Goal: Check status

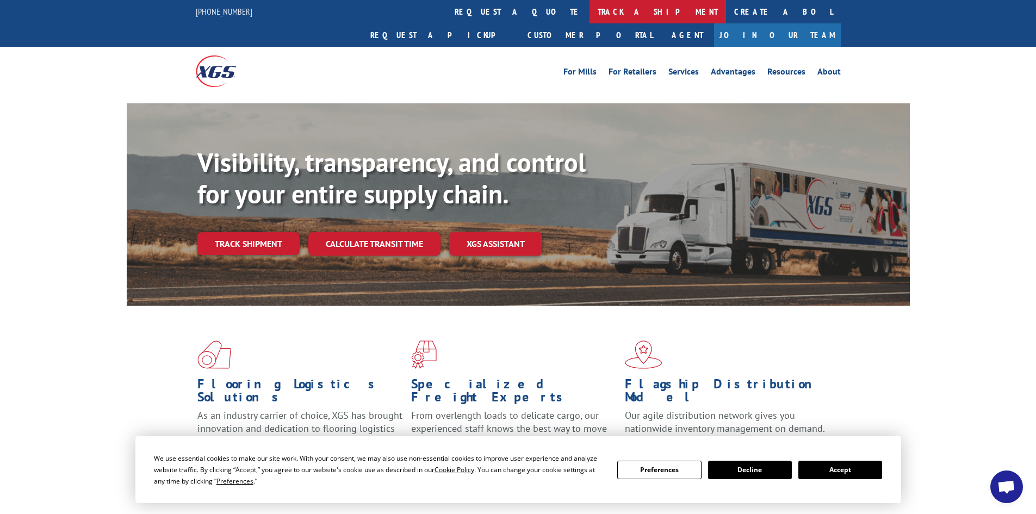
click at [590, 11] on link "track a shipment" at bounding box center [658, 11] width 137 height 23
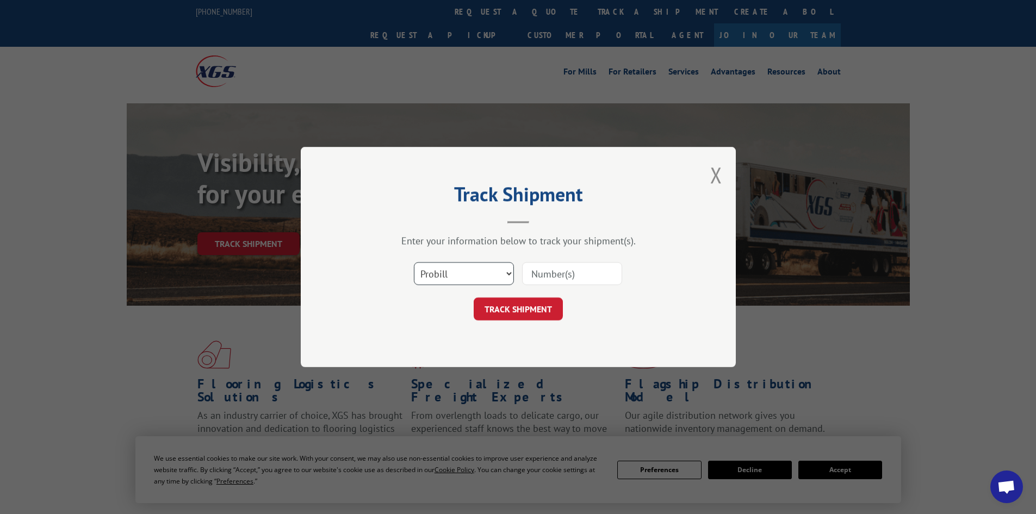
click at [440, 275] on select "Select category... Probill BOL PO" at bounding box center [464, 273] width 100 height 23
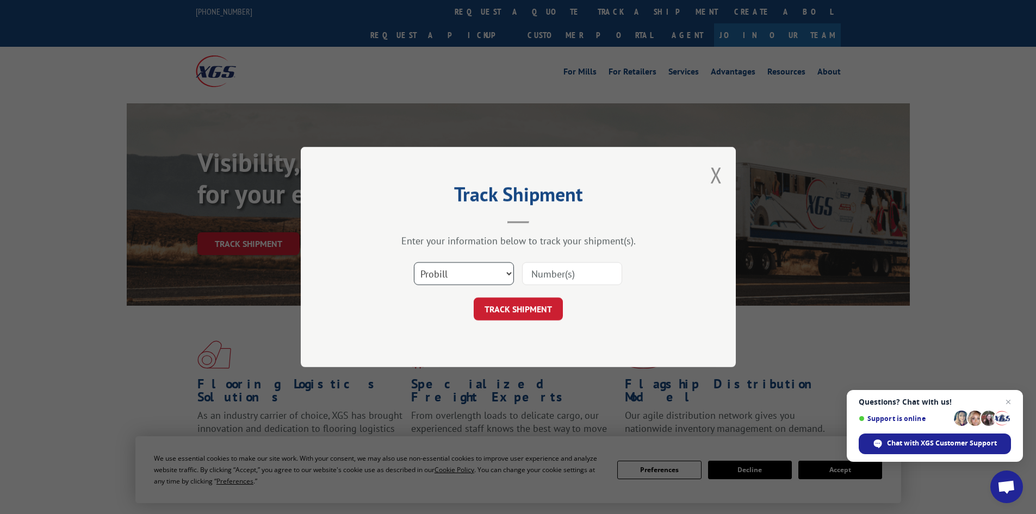
select select "bol"
click at [414, 262] on select "Select category... Probill BOL PO" at bounding box center [464, 273] width 100 height 23
click at [537, 276] on input at bounding box center [572, 273] width 100 height 23
paste input "5594131"
type input "5594131"
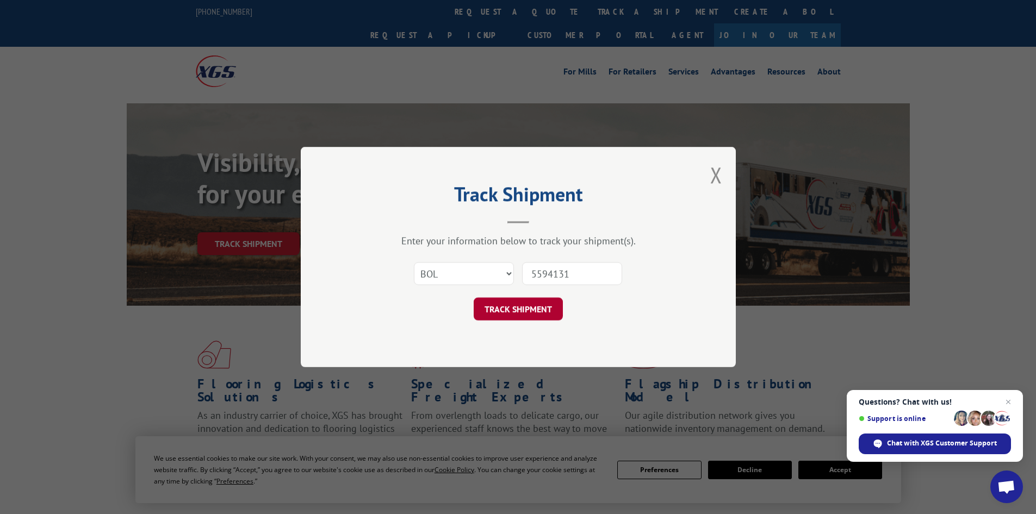
click at [519, 305] on button "TRACK SHIPMENT" at bounding box center [518, 309] width 89 height 23
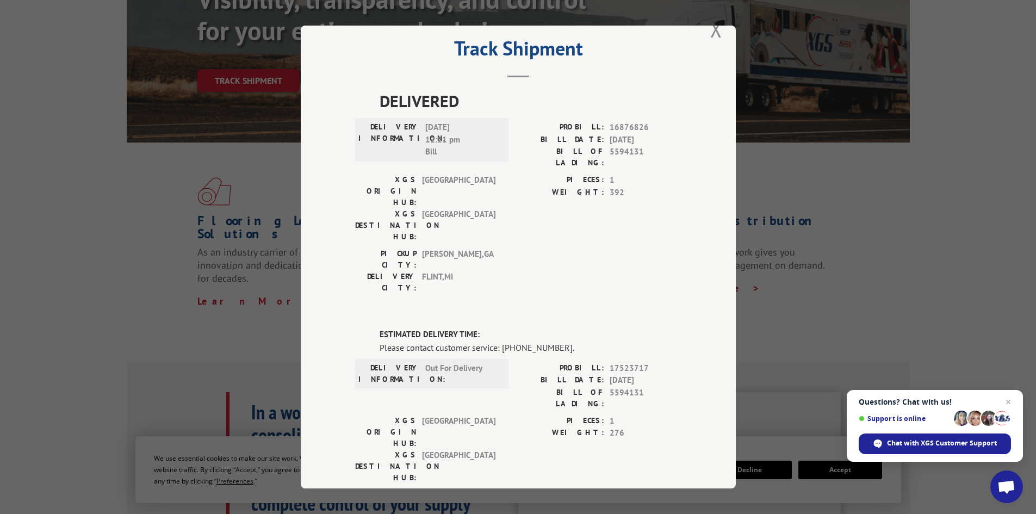
scroll to position [20, 0]
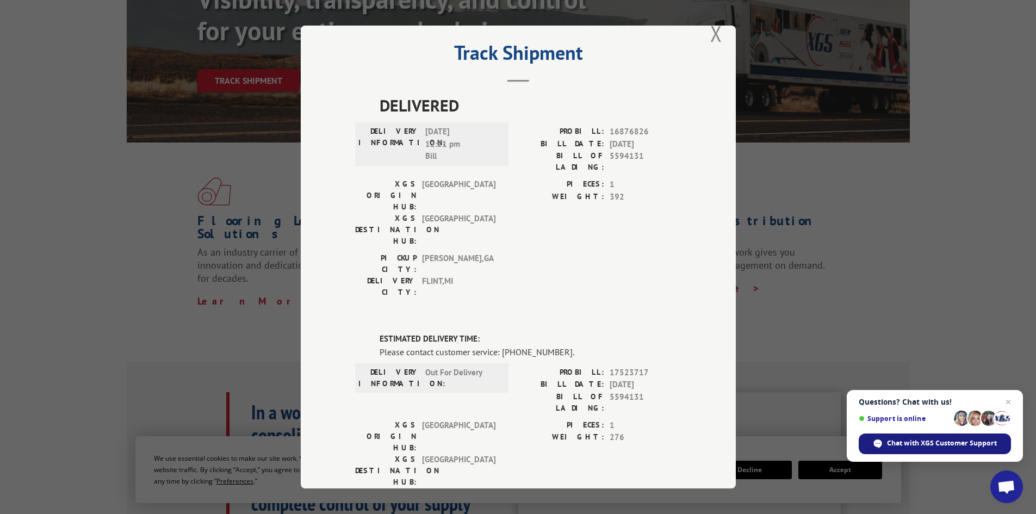
click at [943, 441] on span "Chat with XGS Customer Support" at bounding box center [942, 443] width 110 height 10
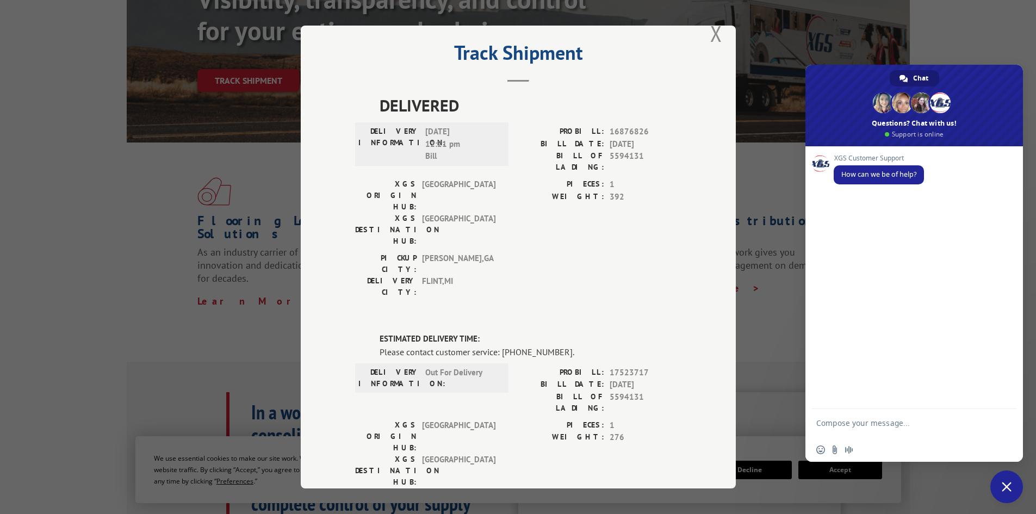
click at [860, 222] on div "XGS Customer Support How can we be of help?" at bounding box center [915, 277] width 218 height 263
click at [837, 424] on form at bounding box center [902, 424] width 172 height 31
click at [839, 420] on textarea "Compose your message..." at bounding box center [902, 428] width 172 height 20
type textarea "update on BOL 5594131 please"
click at [1008, 426] on span "Send" at bounding box center [1004, 424] width 8 height 8
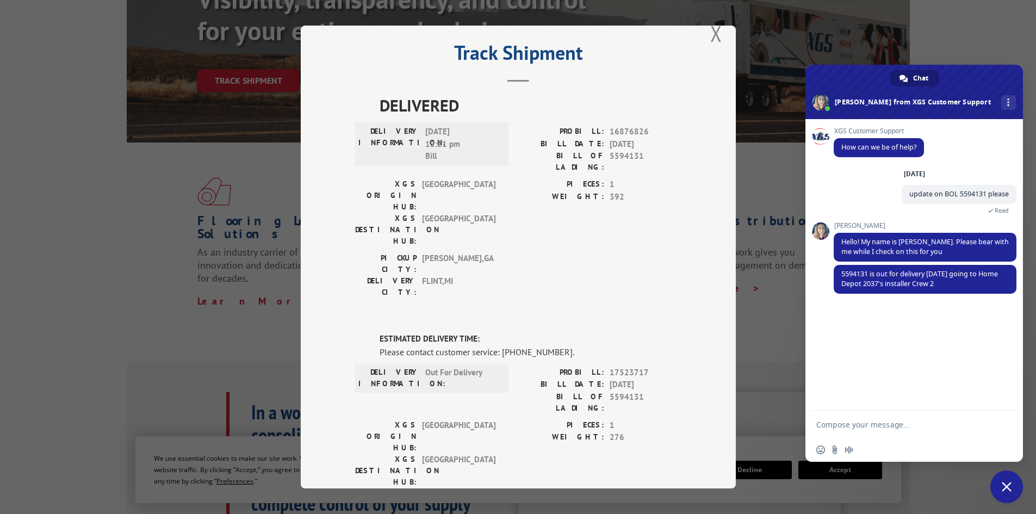
click at [879, 426] on textarea "Compose your message..." at bounding box center [902, 425] width 172 height 10
type textarea "Ok just wanted to double check I thought it said this [DATE] as well"
click at [999, 424] on span "Send" at bounding box center [1004, 423] width 18 height 18
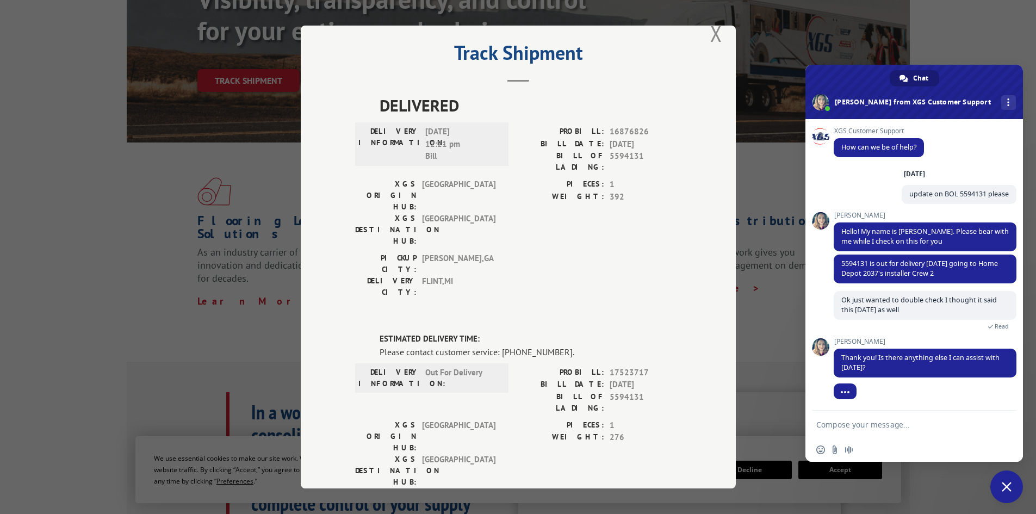
scroll to position [1, 0]
click at [936, 428] on textarea "Compose your message..." at bounding box center [902, 425] width 172 height 10
type textarea "They usually do not deliveries on Tuesdays but maybe something changed"
click at [1008, 425] on span "Send" at bounding box center [1004, 423] width 8 height 8
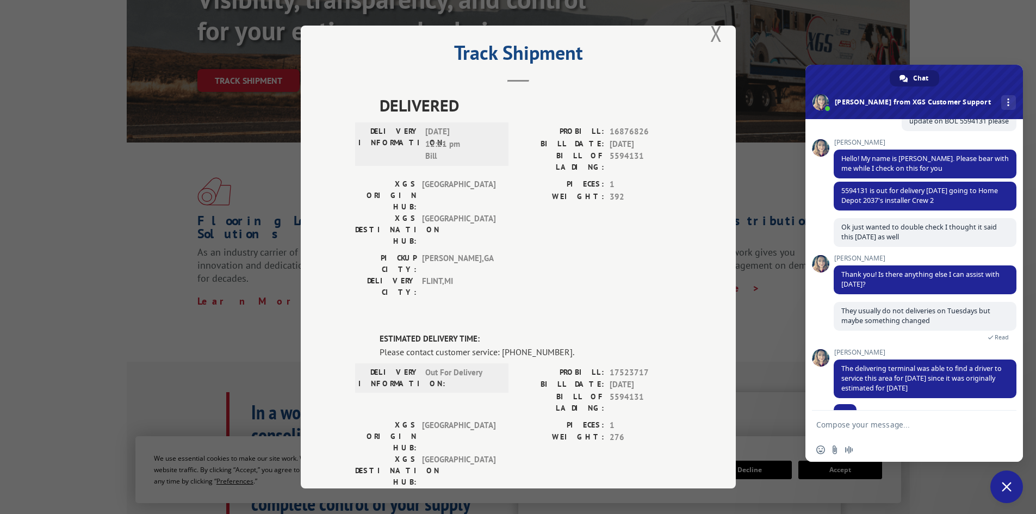
scroll to position [94, 0]
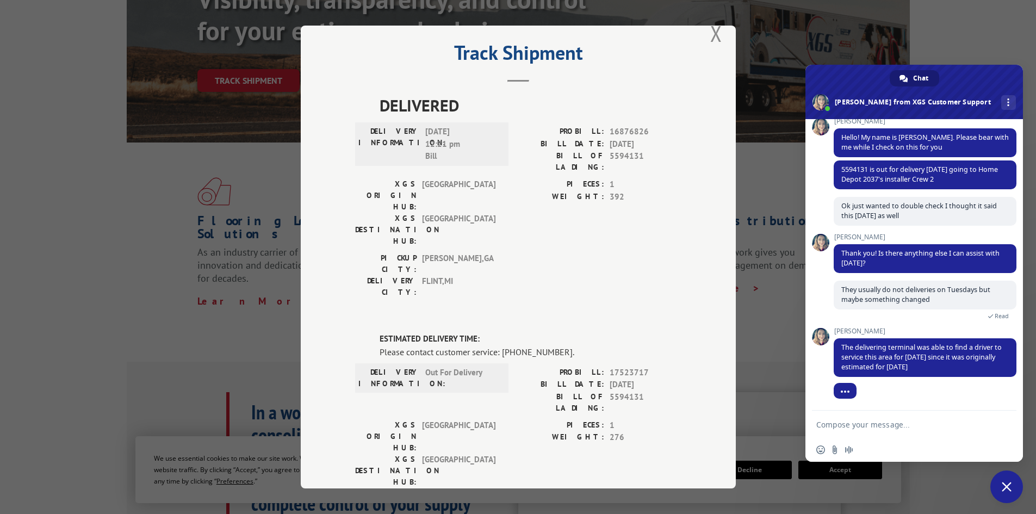
click at [890, 430] on form at bounding box center [902, 425] width 172 height 29
click at [878, 422] on textarea "Compose your message..." at bounding box center [902, 425] width 172 height 10
type textarea "Gotcha Ty Have a good day"
click at [1000, 426] on span "Send" at bounding box center [1004, 424] width 8 height 8
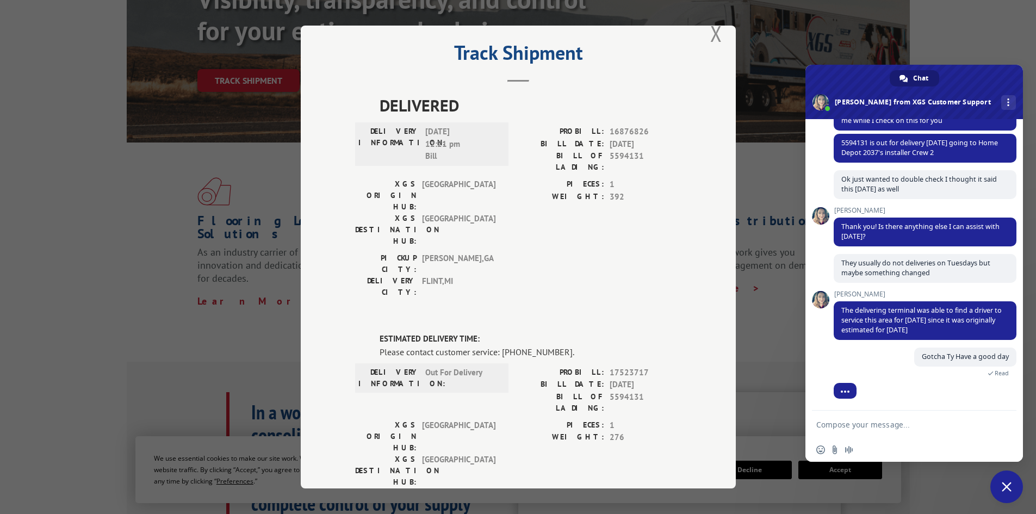
scroll to position [176, 0]
